Goal: Find contact information: Obtain details needed to contact an individual or organization

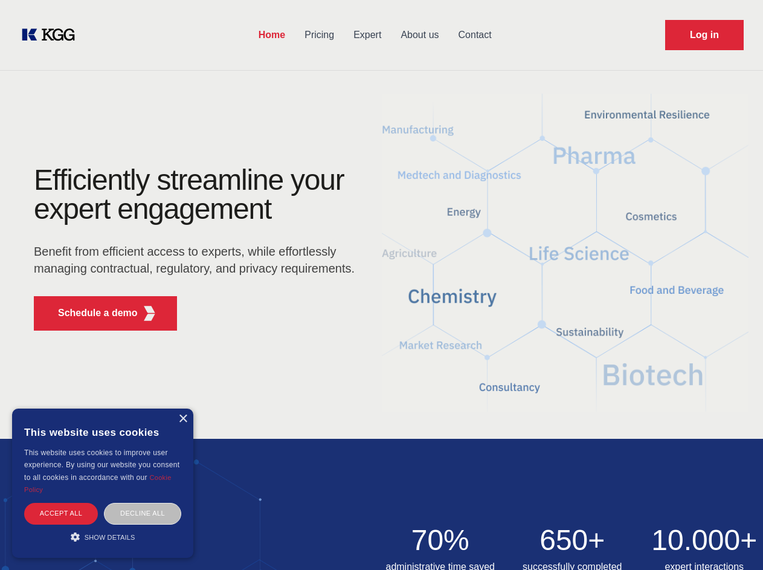
click at [381, 284] on div "Efficiently streamline your expert engagement Benefit from efficient access to …" at bounding box center [197, 253] width 367 height 175
click at [91, 313] on p "Schedule a demo" at bounding box center [98, 313] width 80 height 14
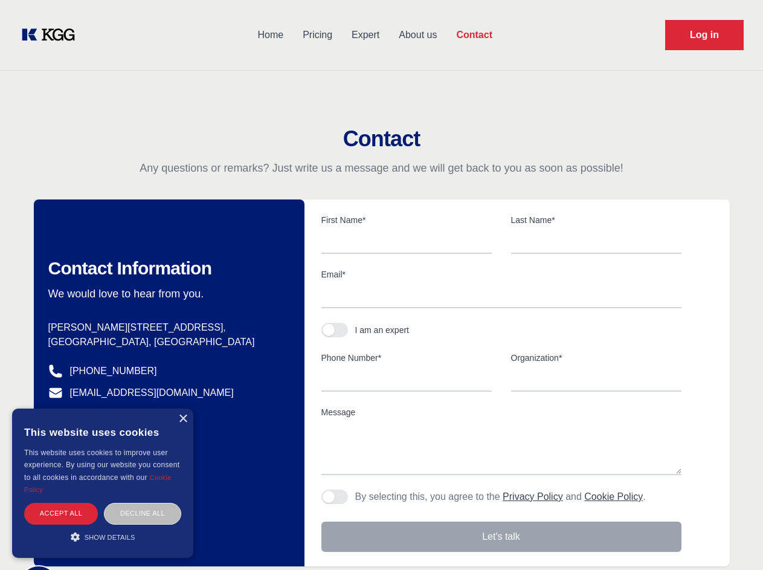
click at [182, 419] on div "× This website uses cookies This website uses cookies to improve user experienc…" at bounding box center [102, 482] width 181 height 149
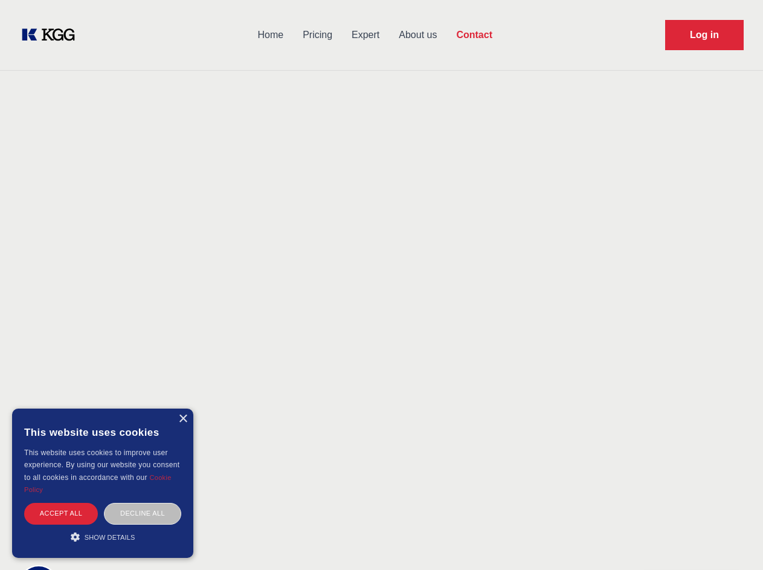
click at [61, 513] on div "Accept all" at bounding box center [61, 513] width 74 height 21
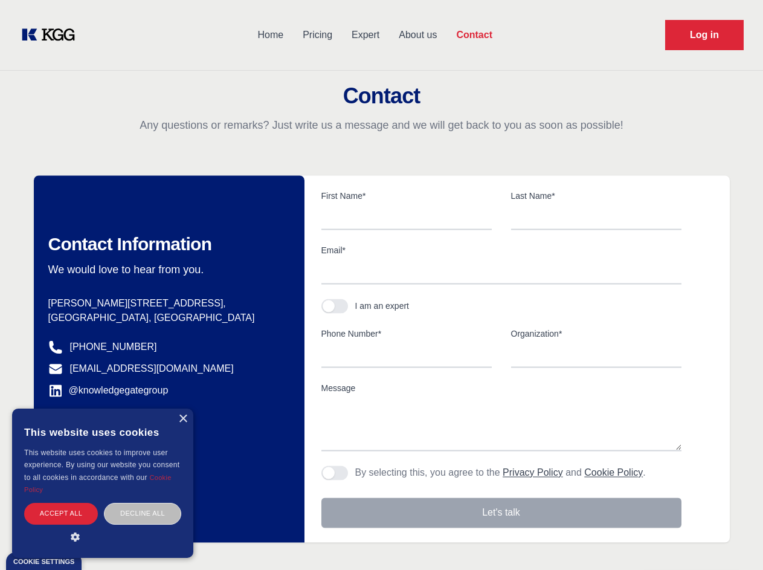
click at [143, 513] on div "Contact Information We would love to hear from you. Postal address [PERSON_NAME…" at bounding box center [169, 358] width 271 height 367
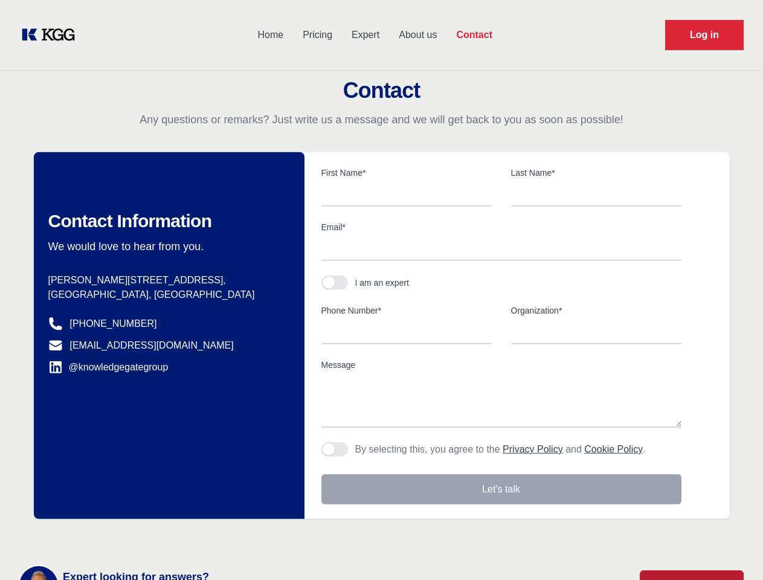
click at [103, 536] on main "Contact Any questions or remarks? Just write us a message and we will get back …" at bounding box center [381, 314] width 763 height 629
